Goal: Task Accomplishment & Management: Complete application form

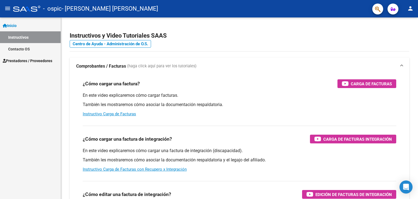
click at [31, 62] on span "Prestadores / Proveedores" at bounding box center [28, 61] width 50 height 6
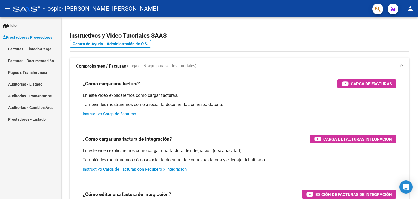
click at [41, 48] on link "Facturas - Listado/Carga" at bounding box center [30, 49] width 61 height 12
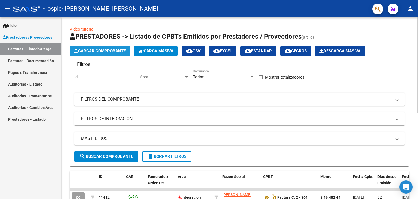
click at [94, 51] on span "Cargar Comprobante" at bounding box center [100, 50] width 52 height 5
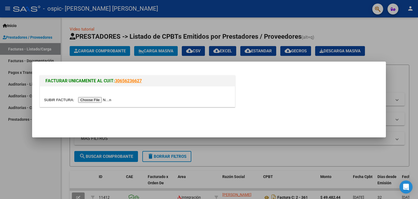
click at [102, 102] on input "file" at bounding box center [78, 100] width 69 height 6
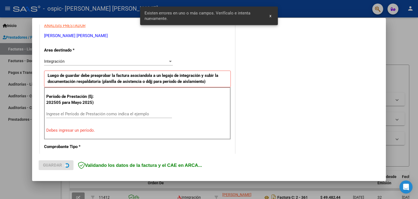
scroll to position [114, 0]
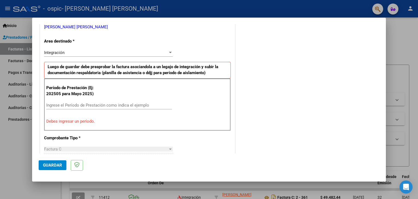
click at [81, 105] on input "Ingrese el Período de Prestación como indica el ejemplo" at bounding box center [109, 105] width 126 height 5
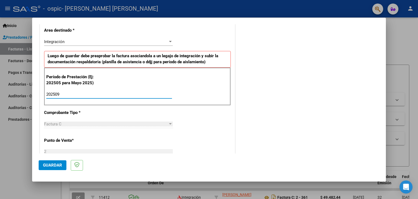
scroll to position [126, 0]
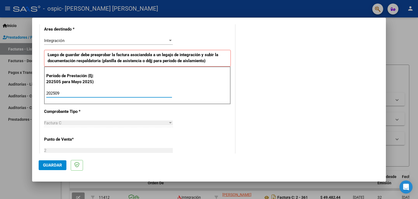
type input "202509"
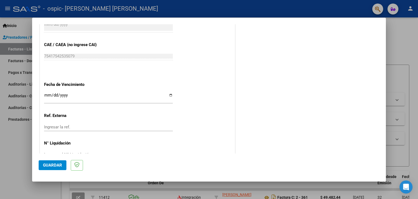
scroll to position [349, 0]
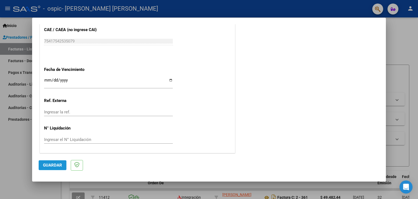
click at [51, 167] on span "Guardar" at bounding box center [52, 165] width 19 height 5
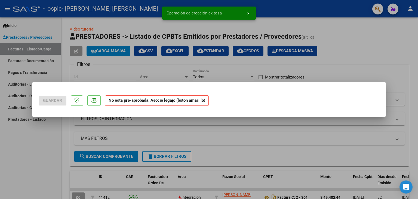
scroll to position [0, 0]
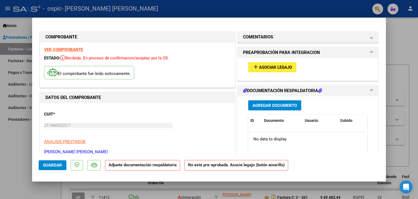
click at [280, 66] on span "Asociar Legajo" at bounding box center [275, 67] width 33 height 5
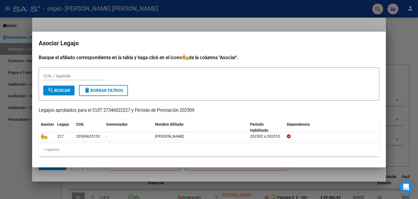
drag, startPoint x: 280, startPoint y: 66, endPoint x: 216, endPoint y: 73, distance: 64.9
click at [216, 73] on div "Busque el afiliado correspondiente en la tabla y haga click en el ícono de la c…" at bounding box center [209, 105] width 341 height 103
click at [216, 73] on div "CUIL / Apellido" at bounding box center [209, 78] width 332 height 13
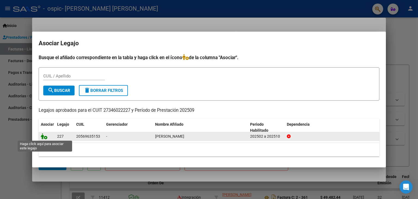
click at [46, 138] on icon at bounding box center [44, 136] width 7 height 6
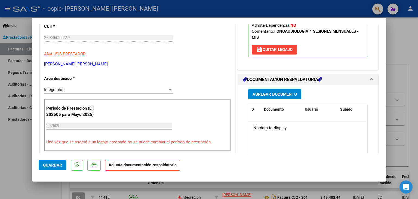
scroll to position [123, 0]
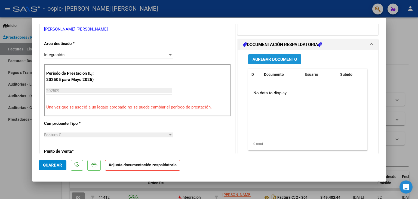
click at [270, 59] on span "Agregar Documento" at bounding box center [275, 59] width 44 height 5
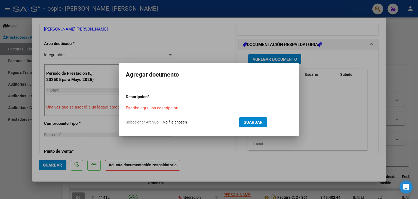
click at [204, 120] on input "Seleccionar Archivo" at bounding box center [199, 122] width 72 height 5
type input "C:\fakepath\asistencia septiembre.pdf"
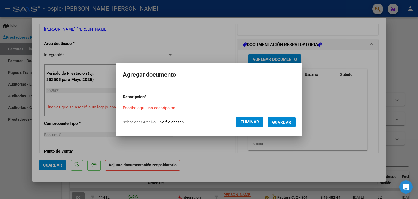
click at [157, 109] on input "Escriba aquí una descripcion" at bounding box center [182, 107] width 119 height 5
type input "asistencia"
click at [296, 122] on button "Guardar" at bounding box center [282, 122] width 28 height 10
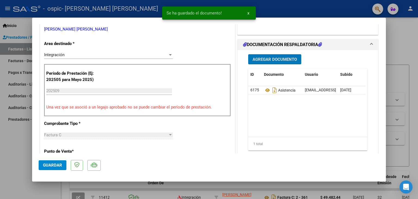
click at [278, 57] on span "Agregar Documento" at bounding box center [275, 59] width 44 height 5
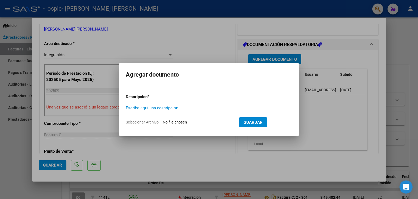
click at [201, 121] on input "Seleccionar Archivo" at bounding box center [199, 122] width 72 height 5
type input "C:\fakepath\AUTORIZACION.pdf"
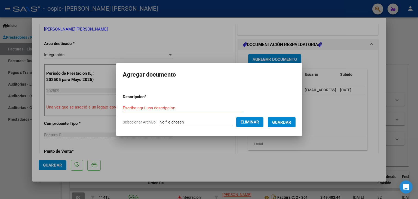
click at [173, 107] on input "Escriba aquí una descripcion" at bounding box center [182, 107] width 119 height 5
type input "autorizacion"
click at [285, 122] on span "Guardar" at bounding box center [281, 122] width 19 height 5
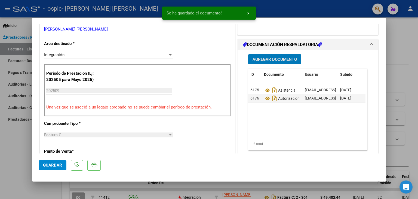
click at [285, 59] on span "Agregar Documento" at bounding box center [275, 59] width 44 height 5
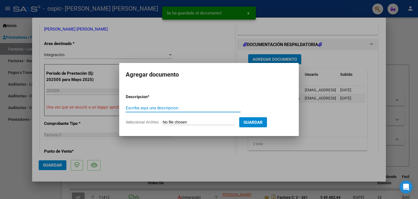
click at [204, 120] on input "Seleccionar Archivo" at bounding box center [199, 122] width 72 height 5
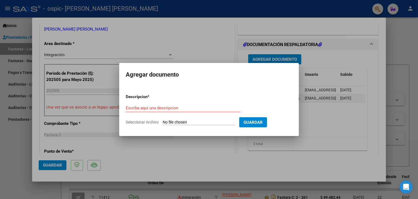
type input "C:\fakepath\FACTURA SEPTIEMBRE.pdf"
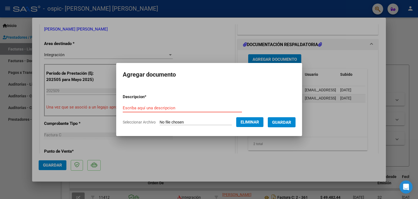
click at [143, 108] on input "Escriba aquí una descripcion" at bounding box center [182, 107] width 119 height 5
type input "factura"
click at [283, 120] on span "Guardar" at bounding box center [281, 122] width 19 height 5
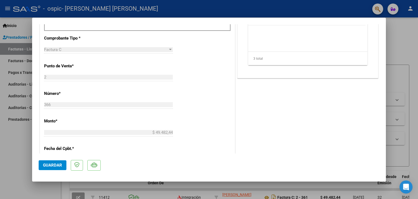
scroll to position [253, 0]
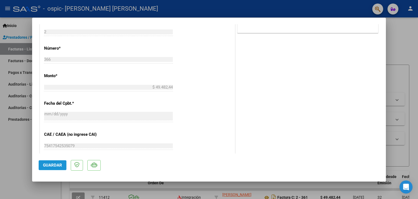
click at [48, 166] on span "Guardar" at bounding box center [52, 165] width 19 height 5
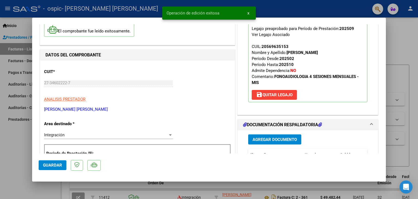
scroll to position [0, 0]
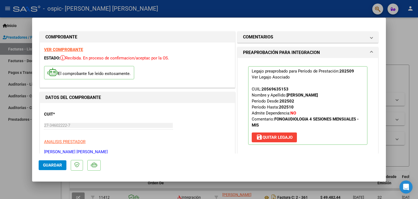
click at [398, 26] on div at bounding box center [209, 99] width 418 height 199
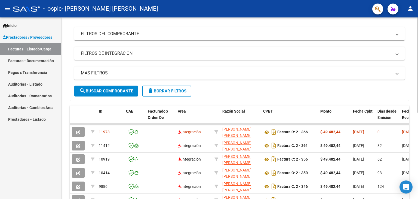
scroll to position [69, 0]
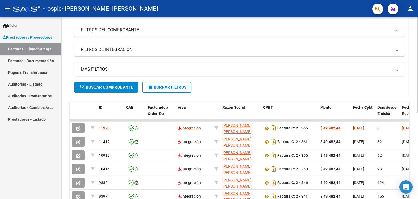
click at [418, 78] on div at bounding box center [417, 101] width 1 height 95
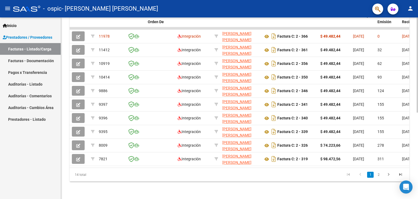
scroll to position [164, 0]
click at [417, 174] on div at bounding box center [417, 150] width 1 height 95
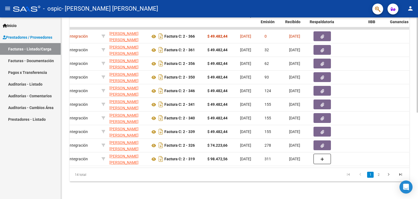
scroll to position [0, 125]
